Goal: Navigation & Orientation: Find specific page/section

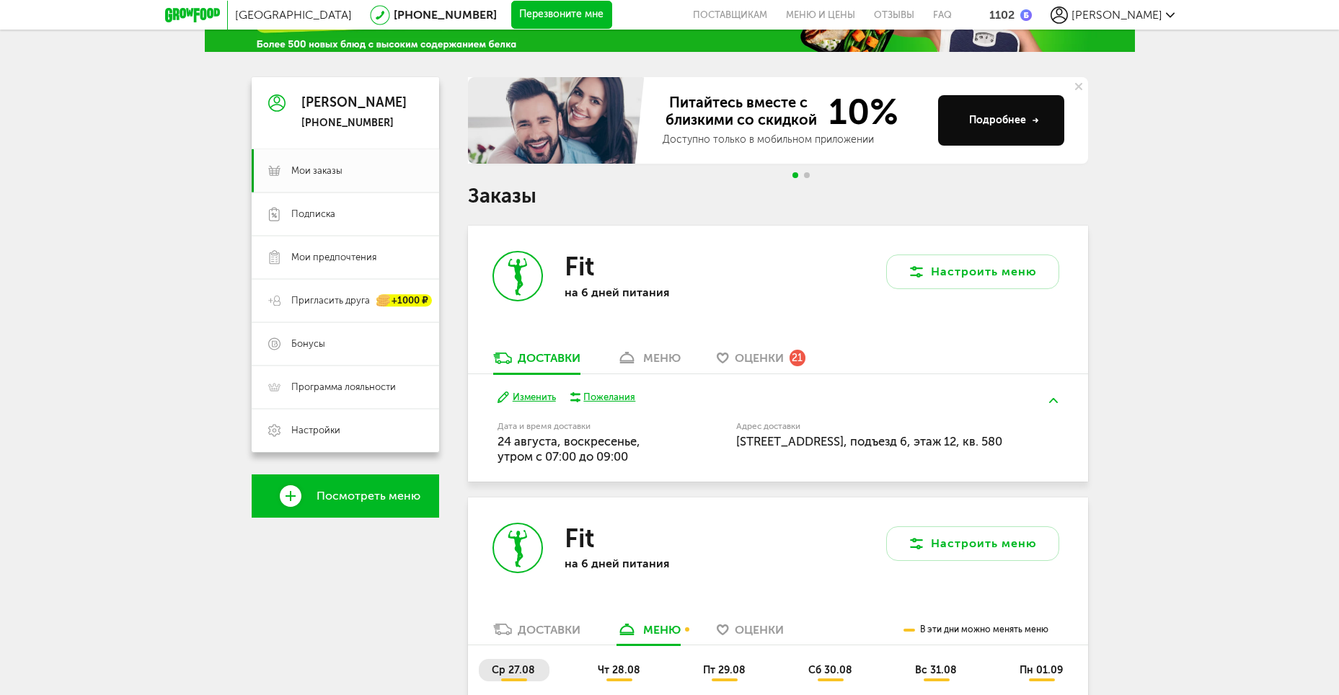
scroll to position [309, 0]
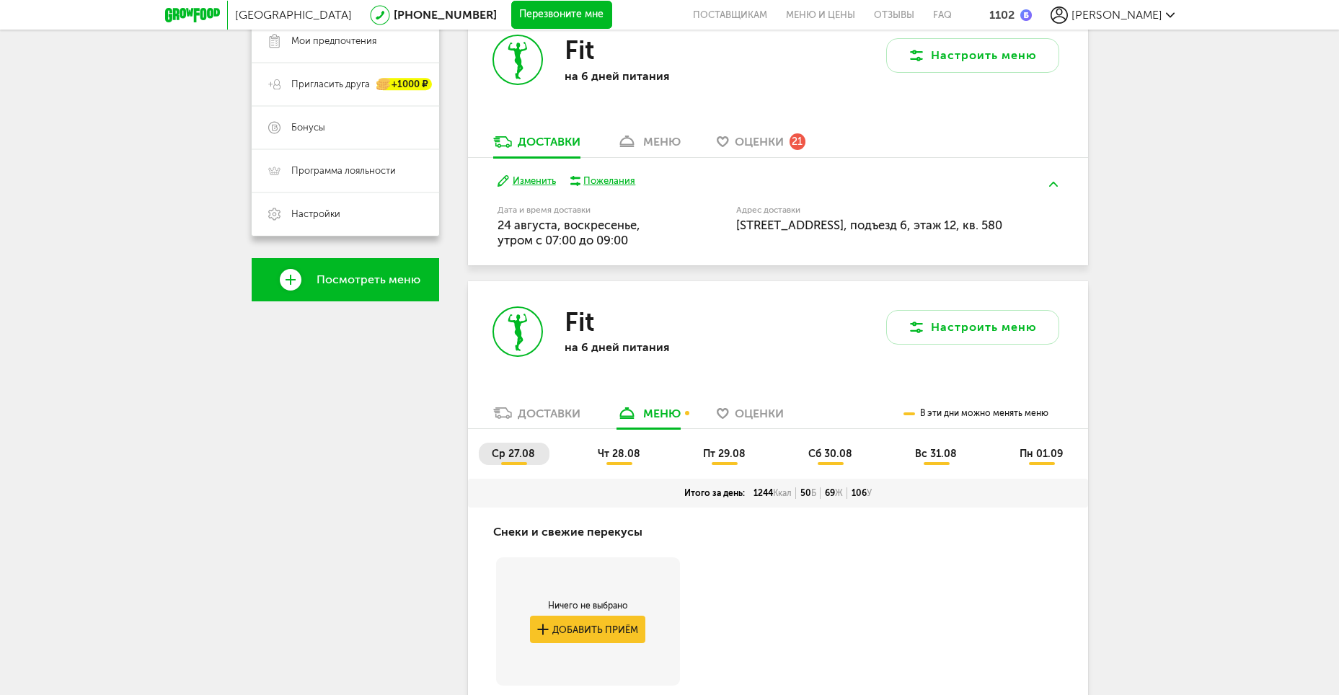
click at [553, 413] on div "Доставки" at bounding box center [549, 414] width 63 height 14
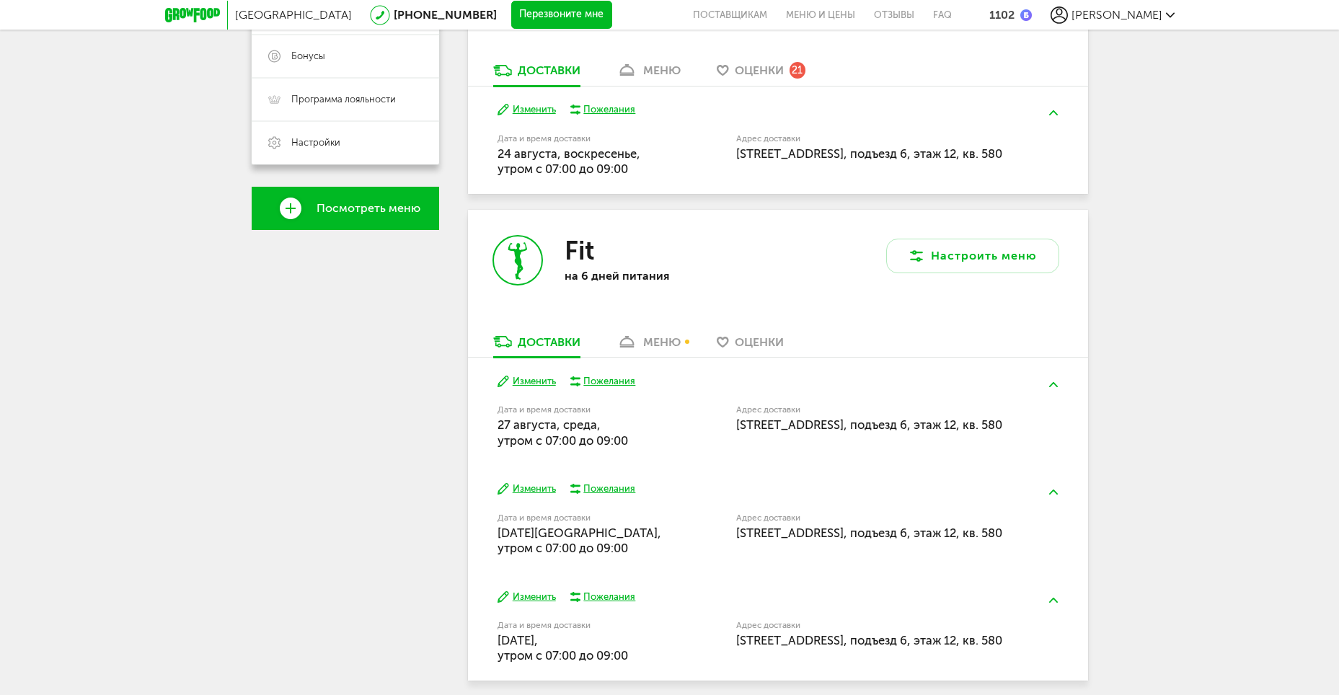
scroll to position [440, 0]
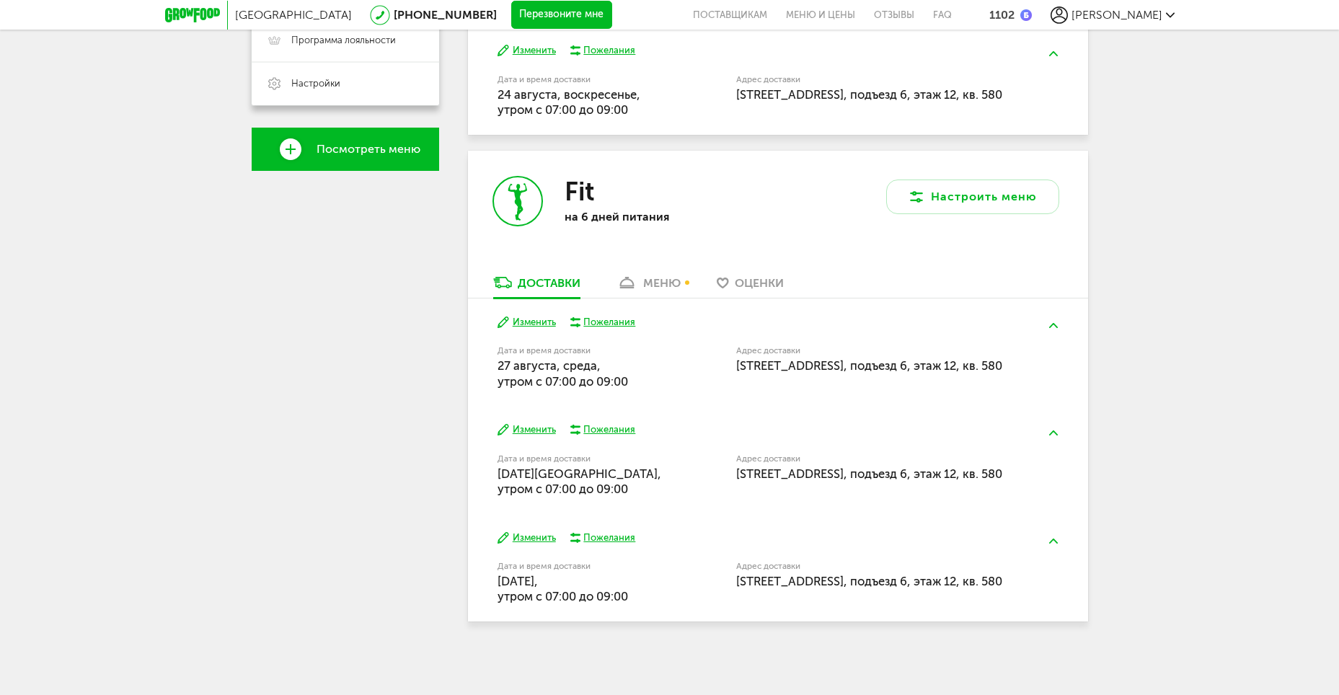
click at [648, 277] on div "меню" at bounding box center [661, 283] width 37 height 14
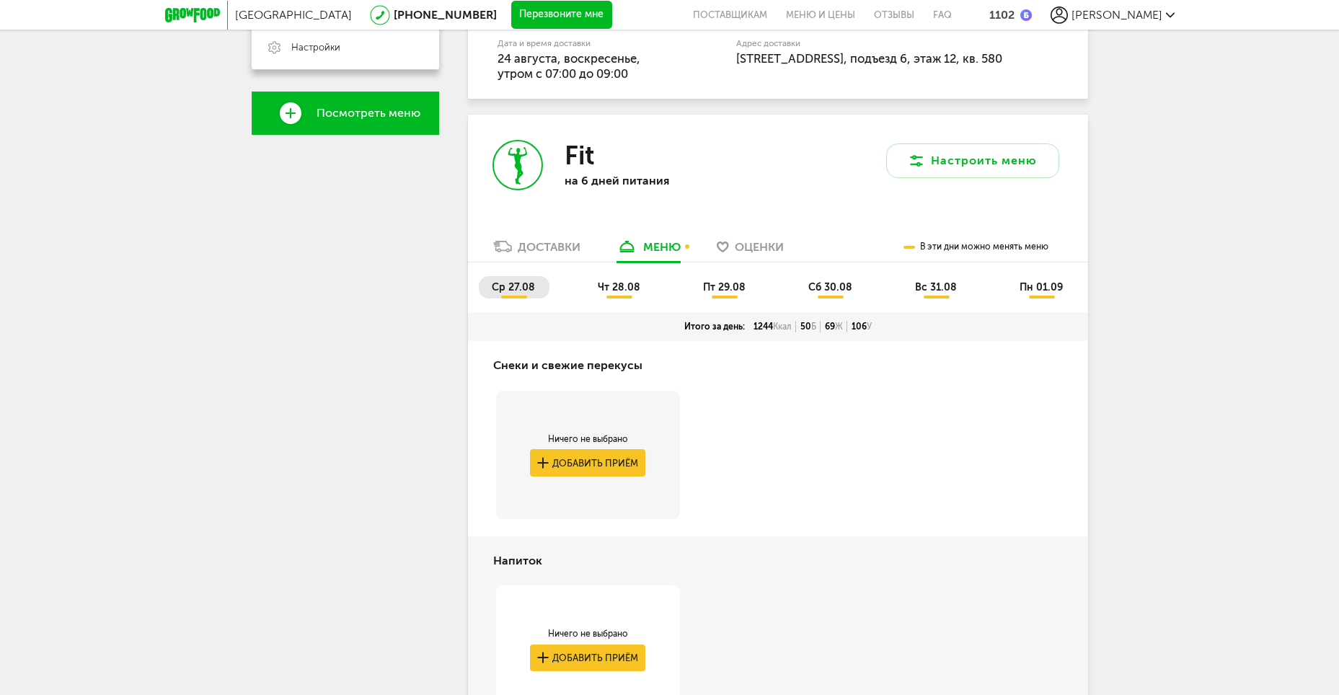
scroll to position [554, 0]
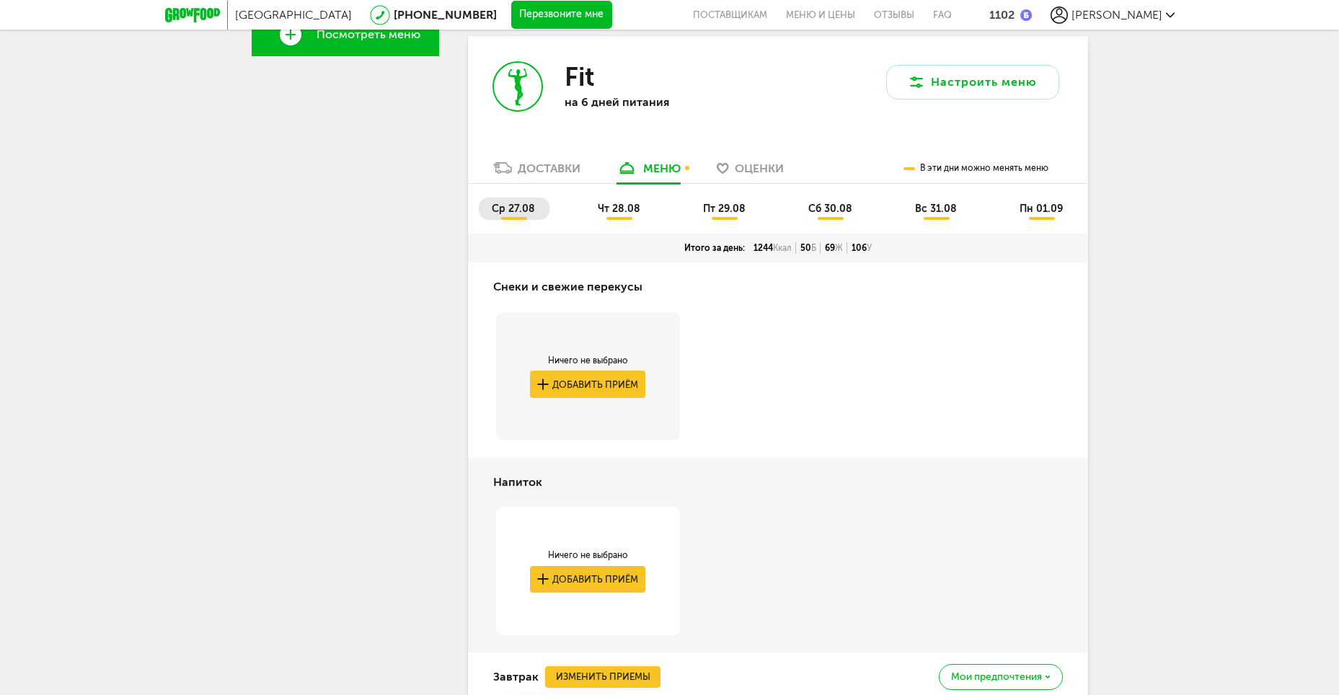
click at [562, 172] on div "Доставки" at bounding box center [549, 169] width 63 height 14
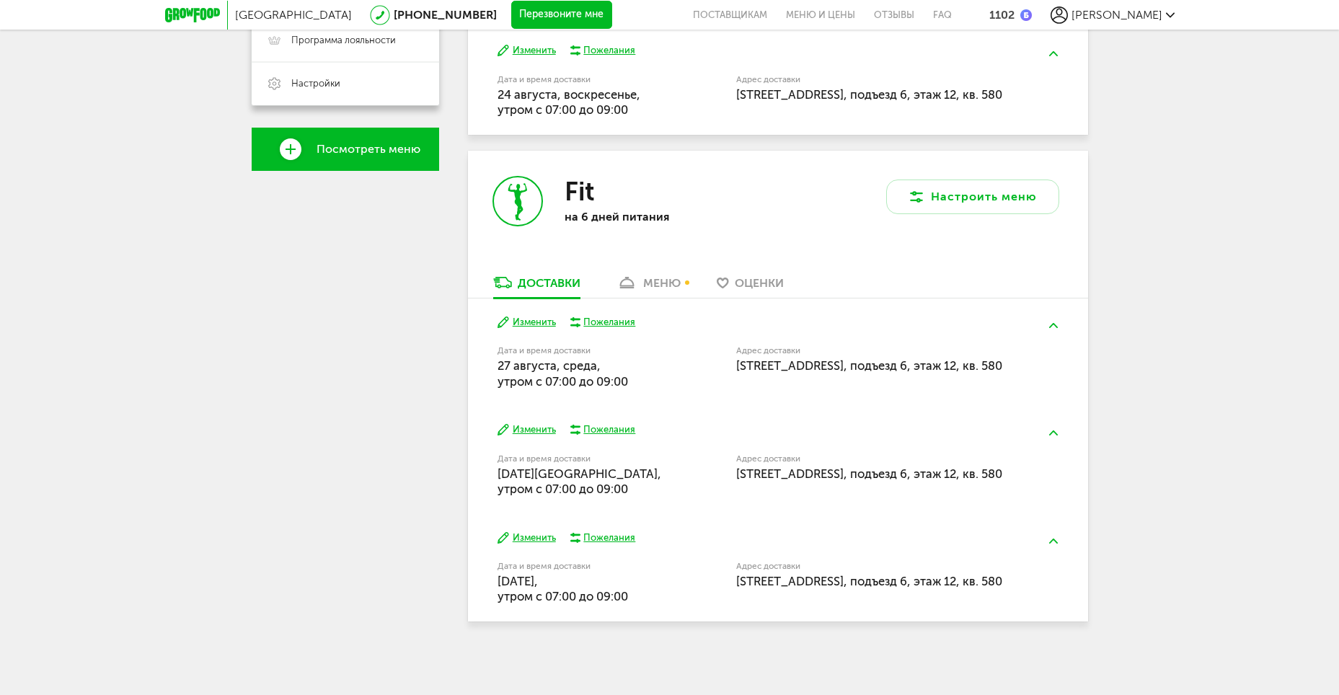
scroll to position [440, 0]
click at [666, 284] on div "меню" at bounding box center [661, 283] width 37 height 14
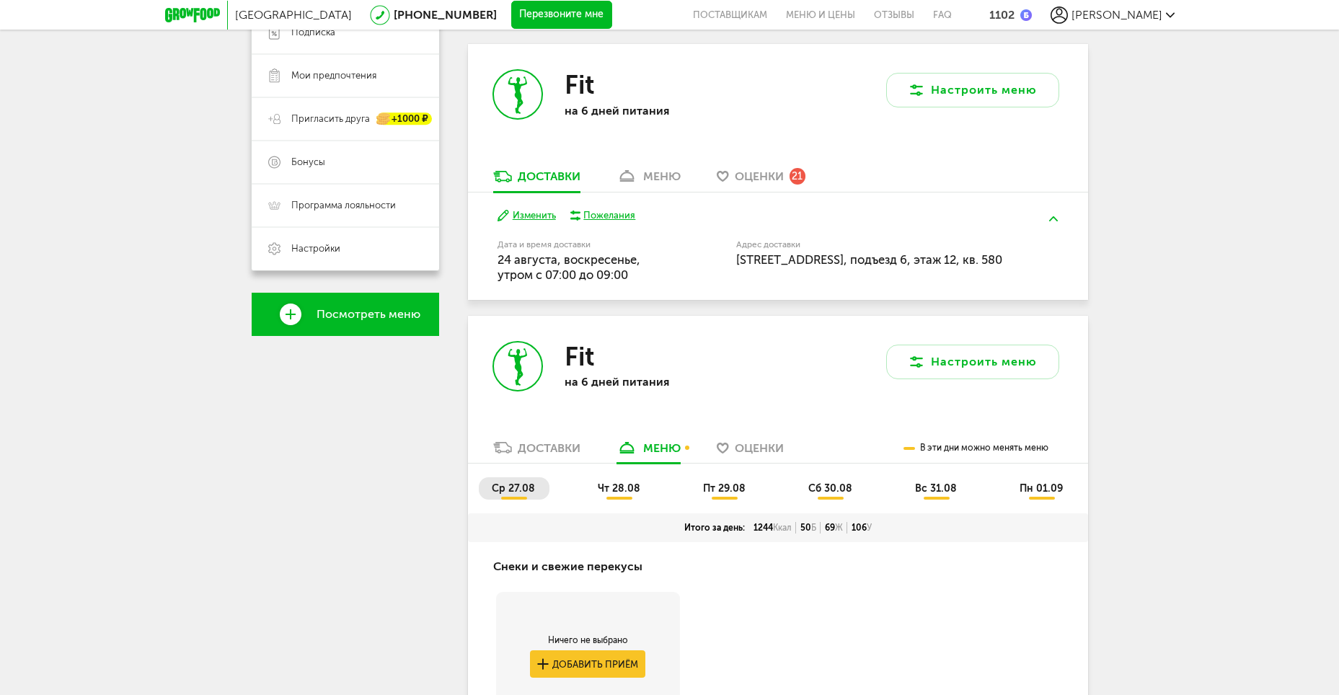
scroll to position [59, 0]
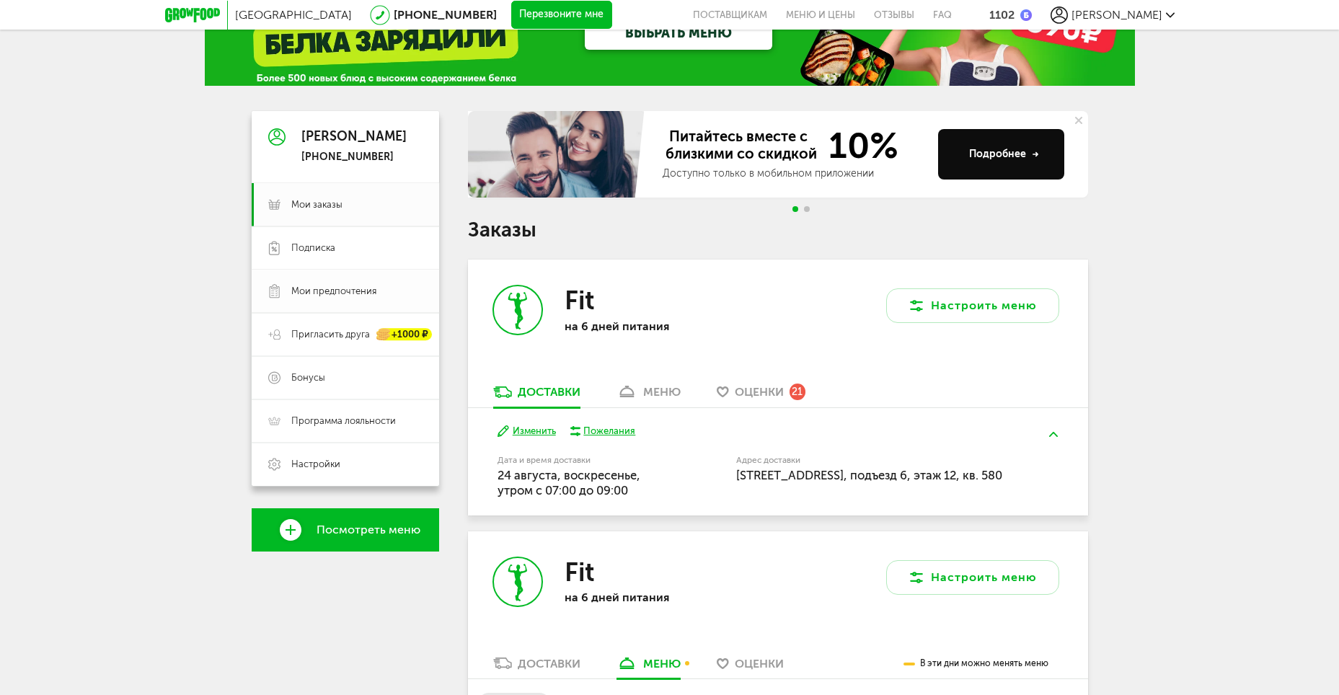
click at [337, 288] on span "Мои предпочтения" at bounding box center [333, 291] width 85 height 13
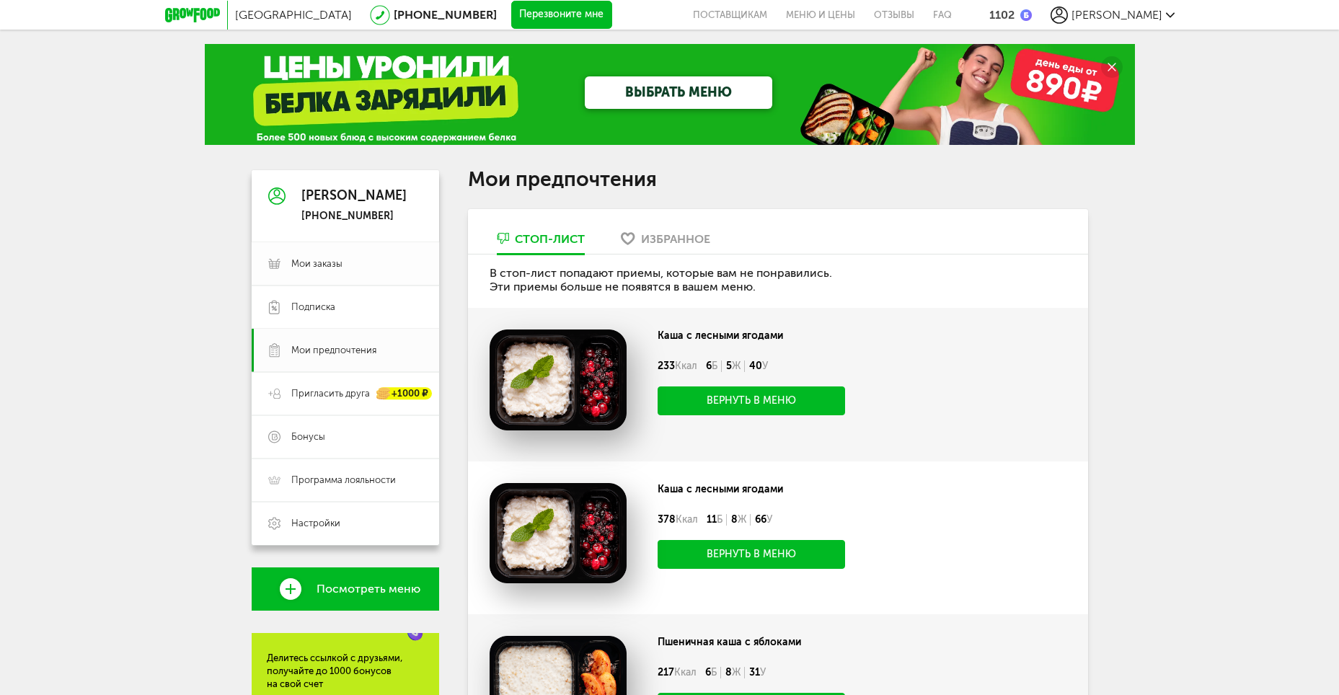
click at [319, 272] on link "Мои заказы" at bounding box center [345, 263] width 187 height 43
